Goal: Information Seeking & Learning: Find specific fact

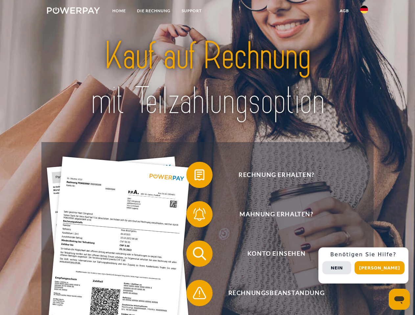
click at [73, 11] on img at bounding box center [73, 10] width 53 height 7
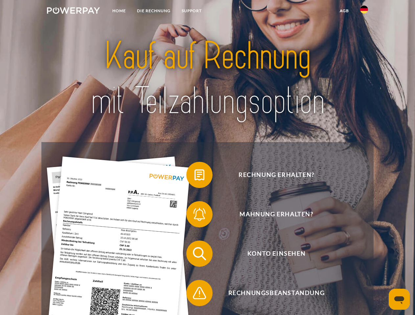
click at [364, 11] on img at bounding box center [364, 10] width 8 height 8
click at [344, 11] on link "agb" at bounding box center [344, 11] width 20 height 12
click at [195, 176] on span at bounding box center [189, 175] width 33 height 33
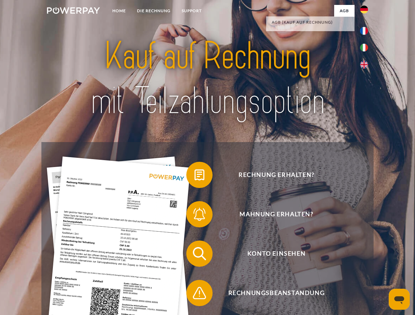
click at [195, 216] on span at bounding box center [189, 214] width 33 height 33
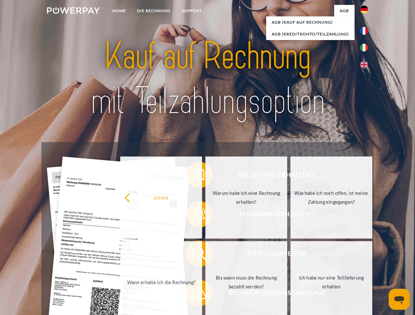
click at [205, 255] on link "Bis wann muss die Rechnung bezahlt werden?" at bounding box center [246, 282] width 82 height 82
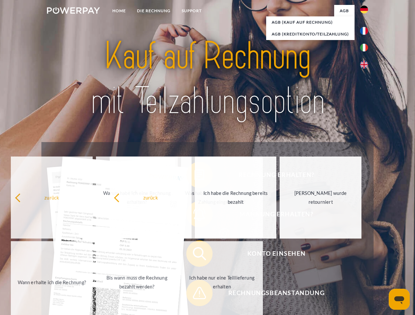
click at [195, 295] on span at bounding box center [189, 293] width 33 height 33
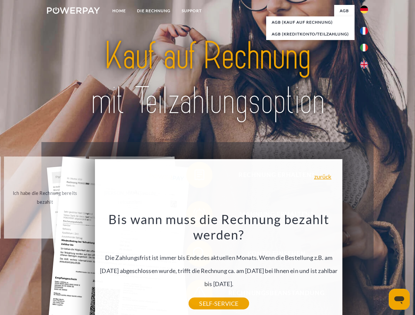
click at [366, 266] on div "Rechnung erhalten? Mahnung erhalten? Konto einsehen" at bounding box center [207, 273] width 332 height 263
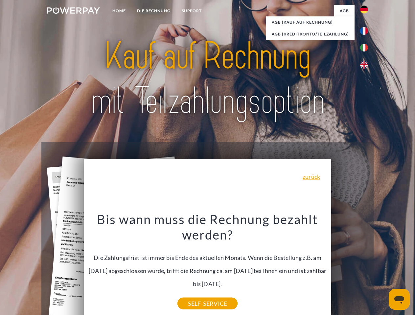
click at [350, 267] on span "Konto einsehen" at bounding box center [276, 254] width 161 height 26
click at [382, 268] on header "Home DIE RECHNUNG SUPPORT" at bounding box center [207, 227] width 415 height 454
